Goal: Task Accomplishment & Management: Manage account settings

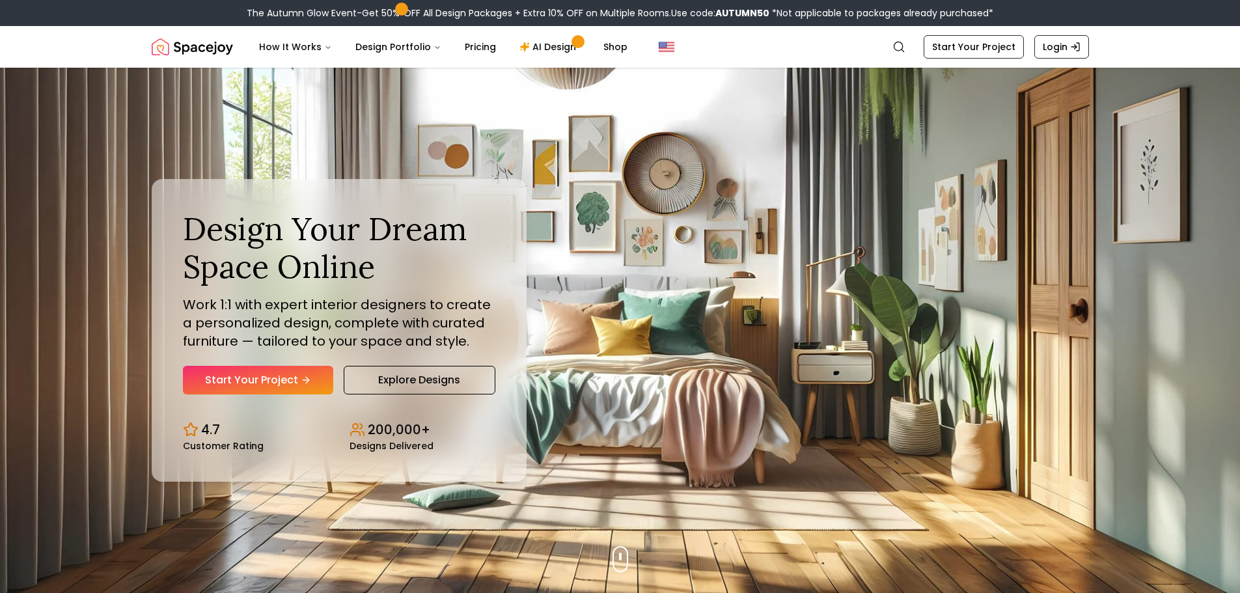
click at [1046, 41] on link "Login" at bounding box center [1061, 46] width 55 height 23
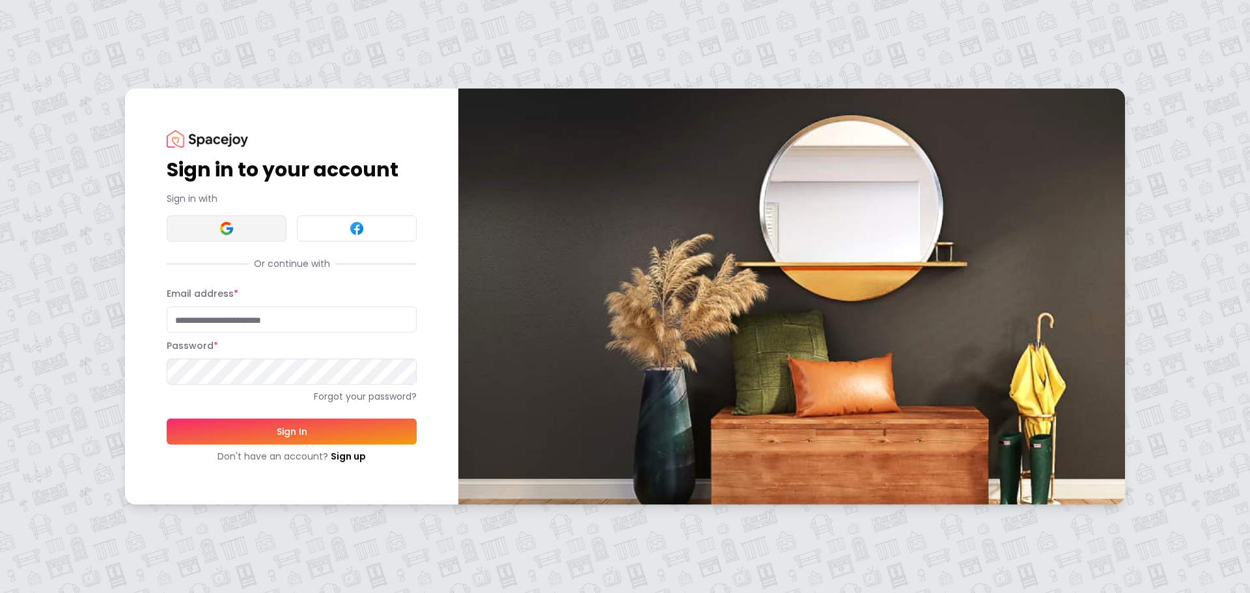
type input "**********"
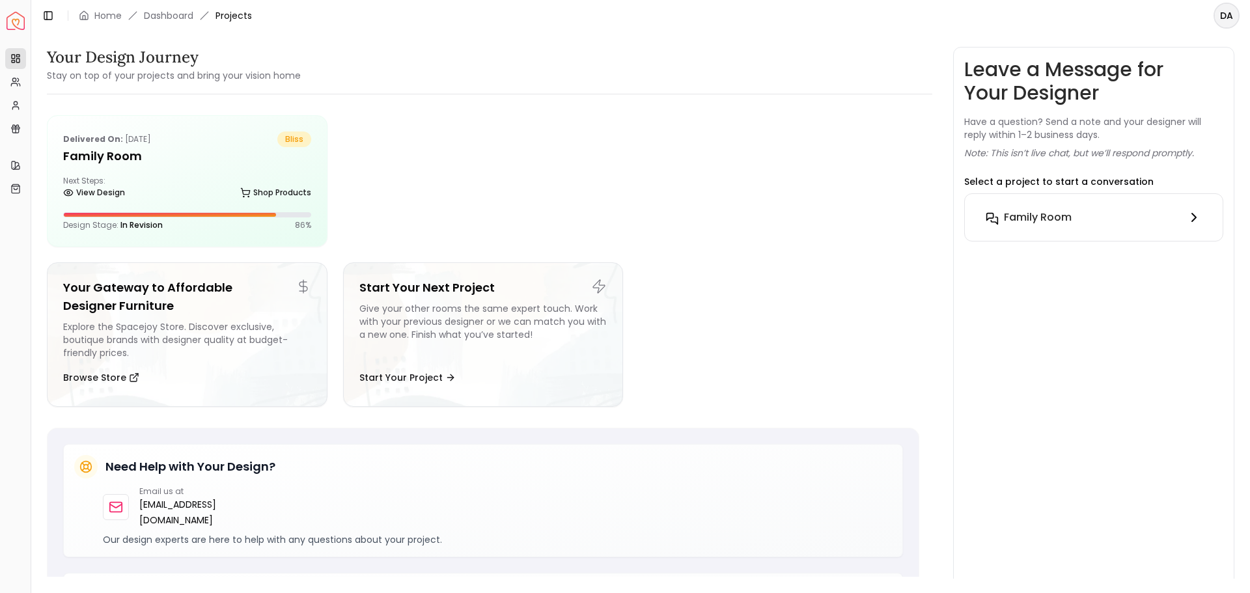
click at [1195, 216] on icon at bounding box center [1194, 217] width 4 height 8
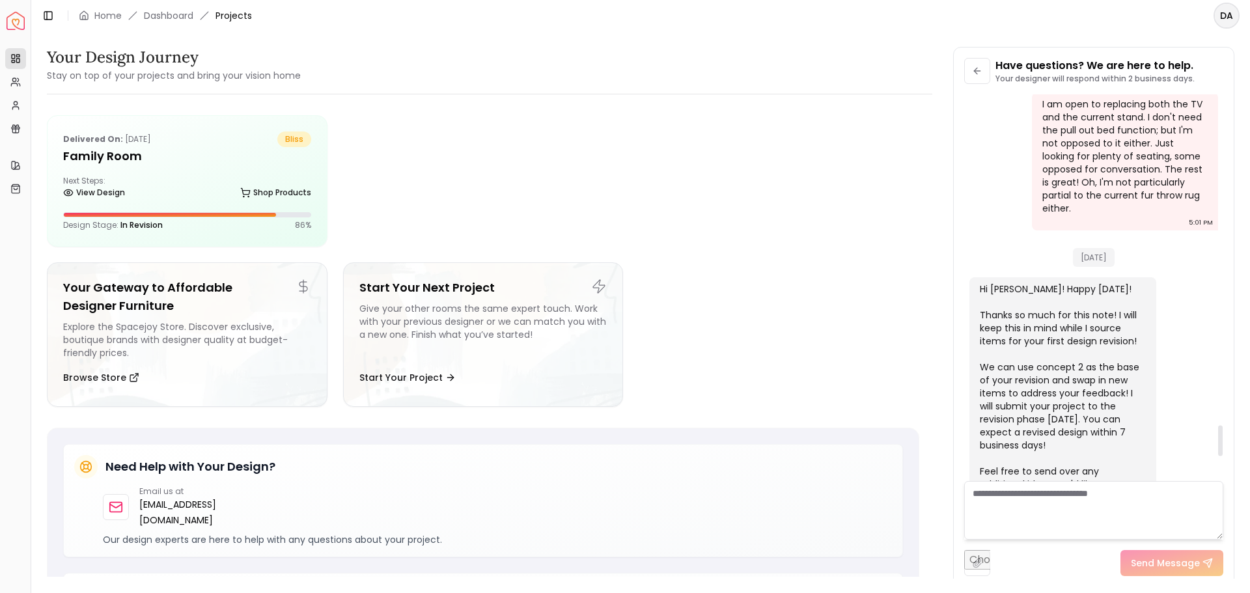
scroll to position [4196, 0]
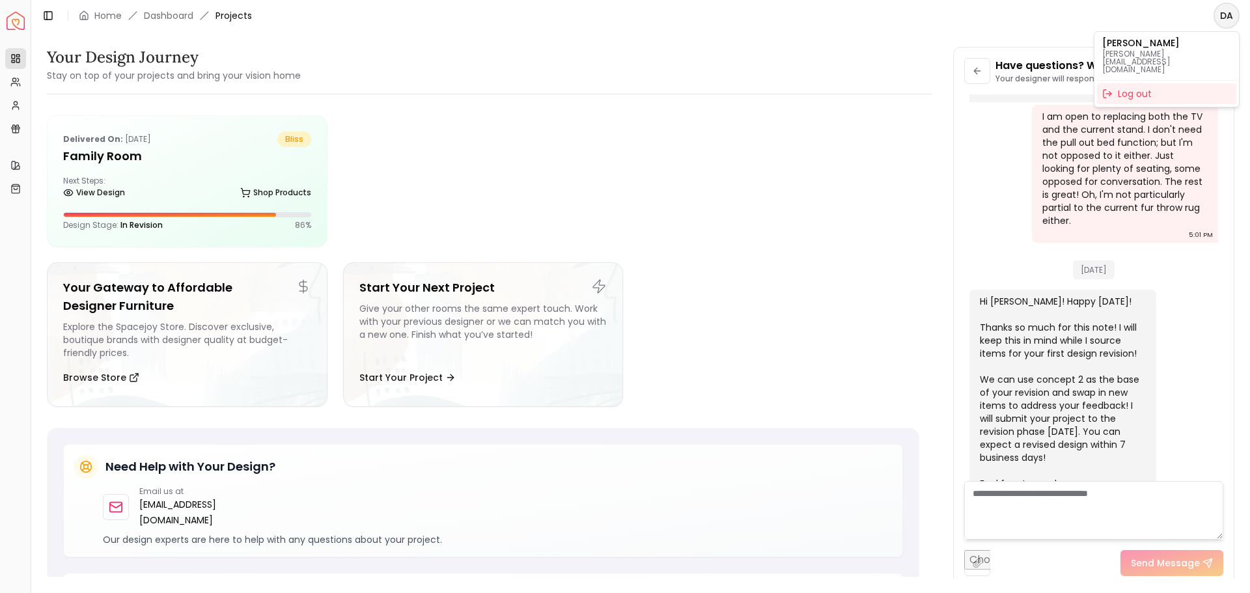
click at [1229, 18] on html "Spacejoy Dashboard Overview Projects My Referrals My Profile Gift Card Balance …" at bounding box center [625, 296] width 1250 height 593
click at [1129, 83] on div "Log out" at bounding box center [1166, 93] width 139 height 21
